Goal: Navigation & Orientation: Find specific page/section

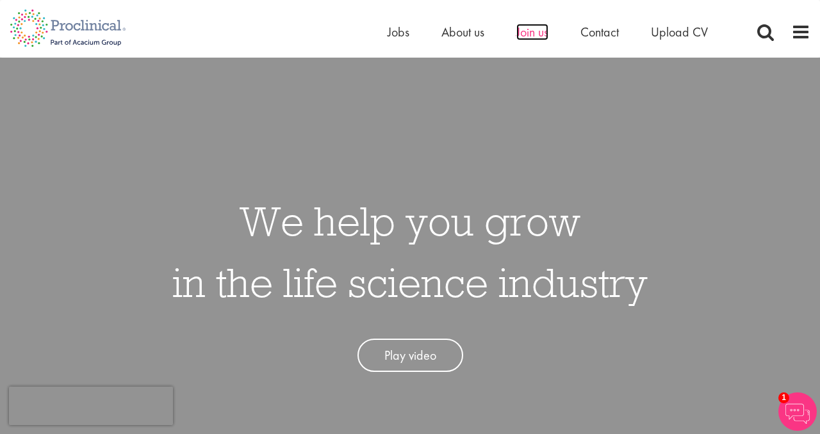
click at [540, 35] on span "Join us" at bounding box center [532, 32] width 32 height 17
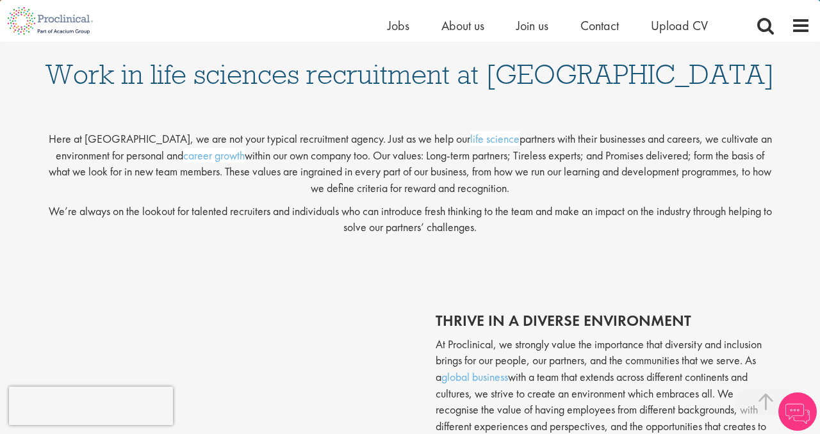
scroll to position [204, 0]
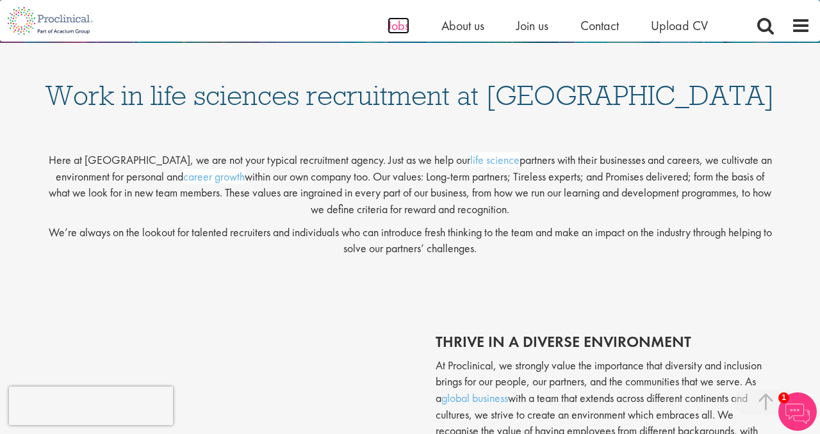
click at [396, 24] on span "Jobs" at bounding box center [398, 25] width 22 height 17
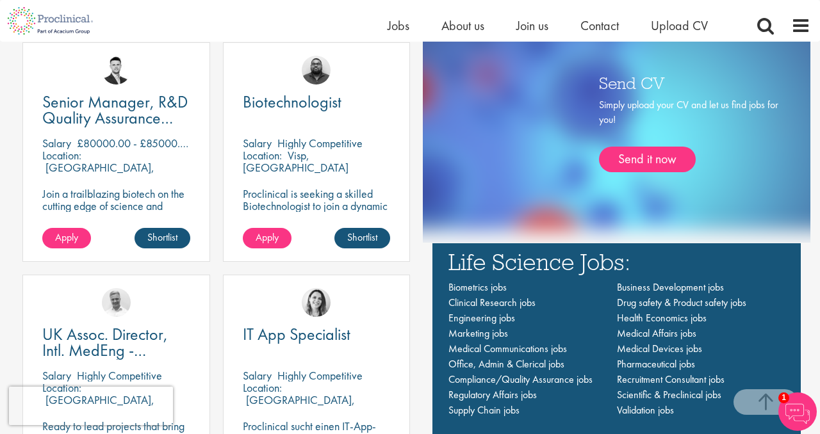
scroll to position [771, 0]
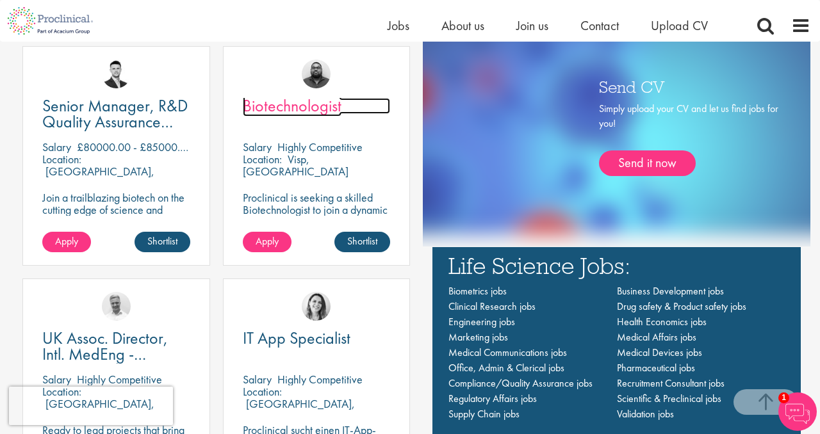
click at [332, 103] on span "Biotechnologist" at bounding box center [292, 106] width 99 height 22
